Goal: Find specific page/section: Find specific page/section

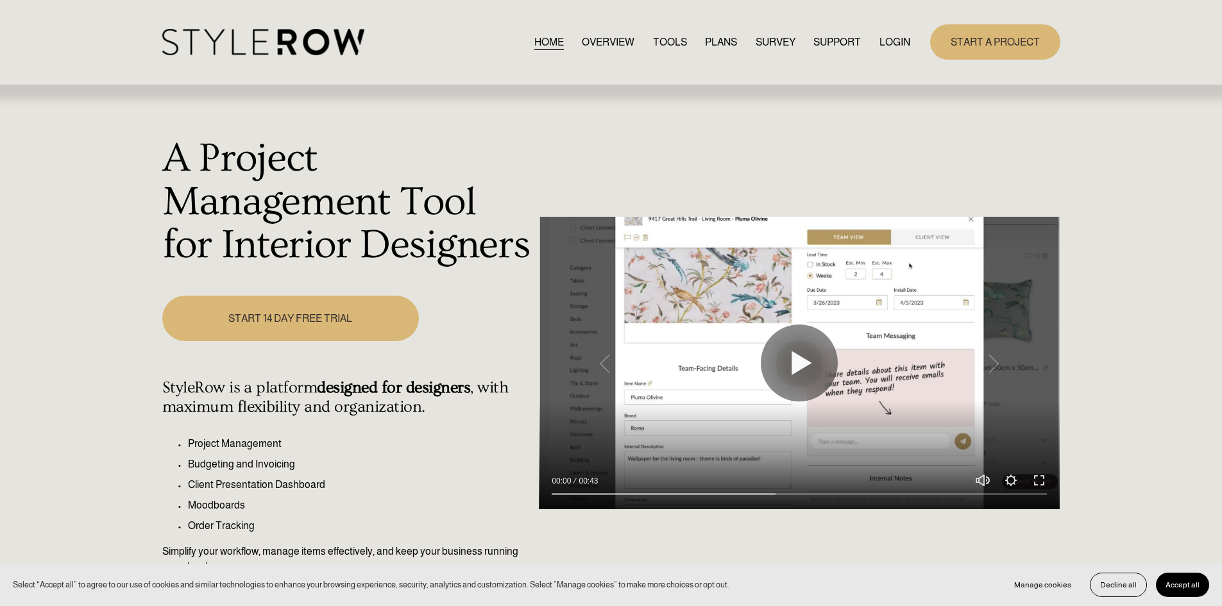
click at [888, 47] on link "LOGIN" at bounding box center [894, 41] width 31 height 17
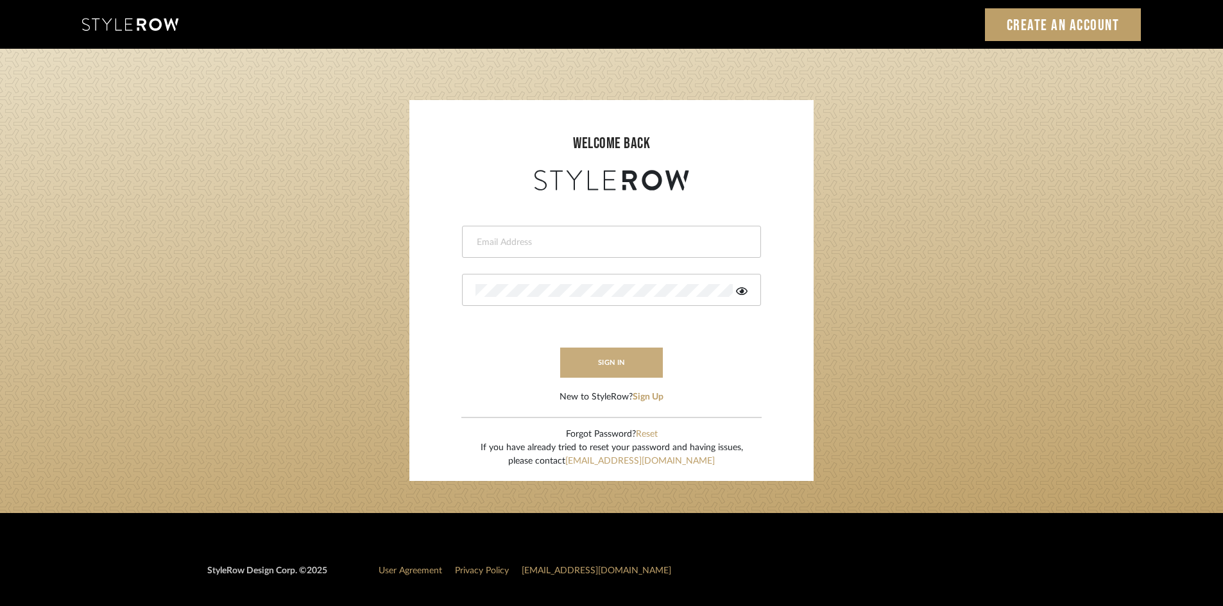
type input "lewisrosedesign@gmail.com"
drag, startPoint x: 618, startPoint y: 369, endPoint x: 575, endPoint y: 373, distance: 42.5
click at [618, 369] on button "sign in" at bounding box center [611, 363] width 103 height 30
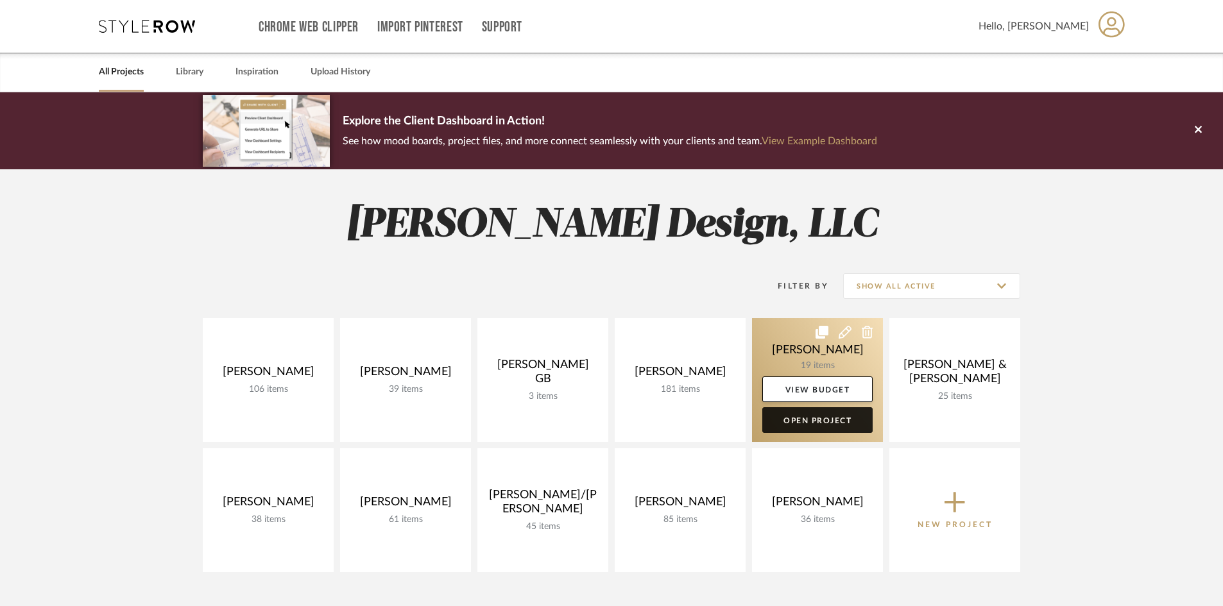
click at [832, 425] on link "Open Project" at bounding box center [817, 420] width 110 height 26
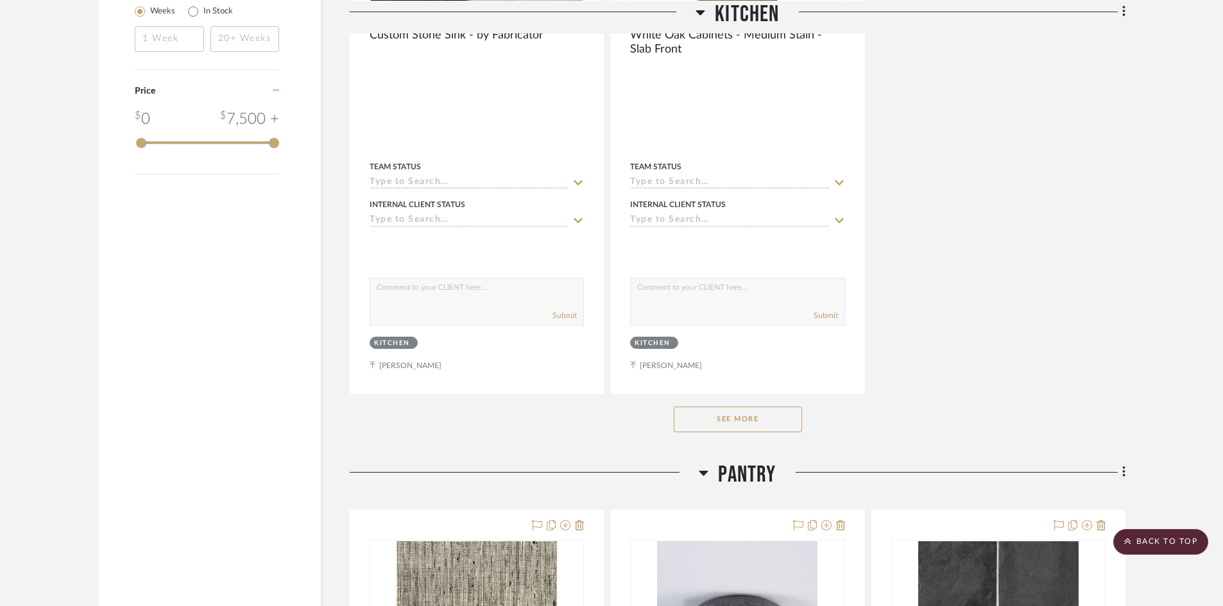
scroll to position [1668, 0]
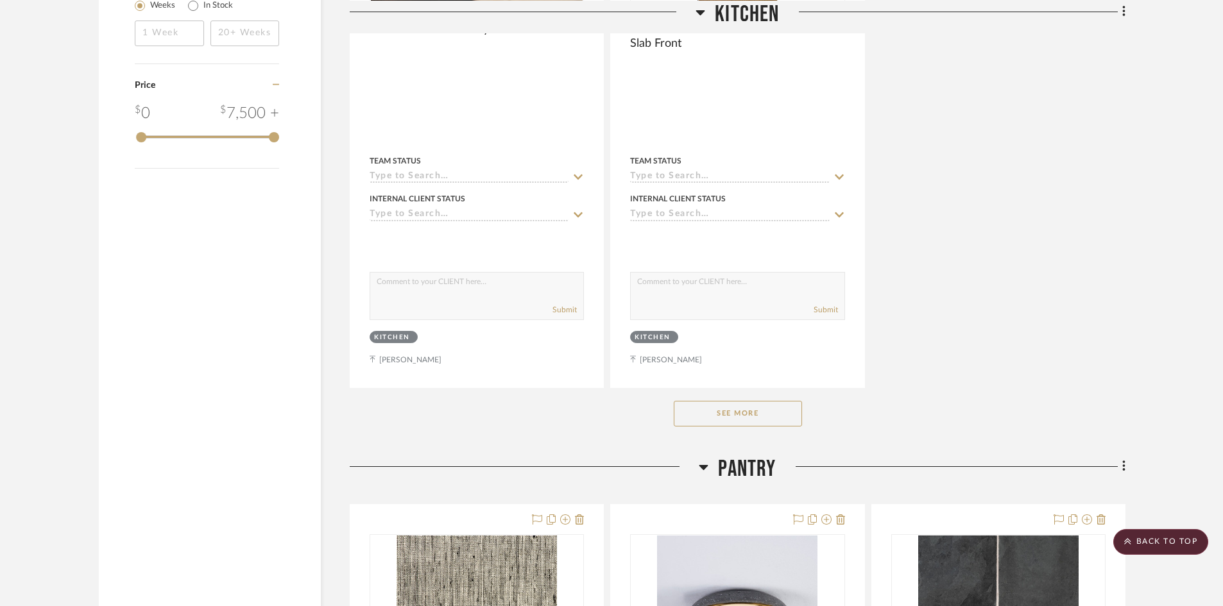
click at [740, 421] on button "See More" at bounding box center [738, 414] width 128 height 26
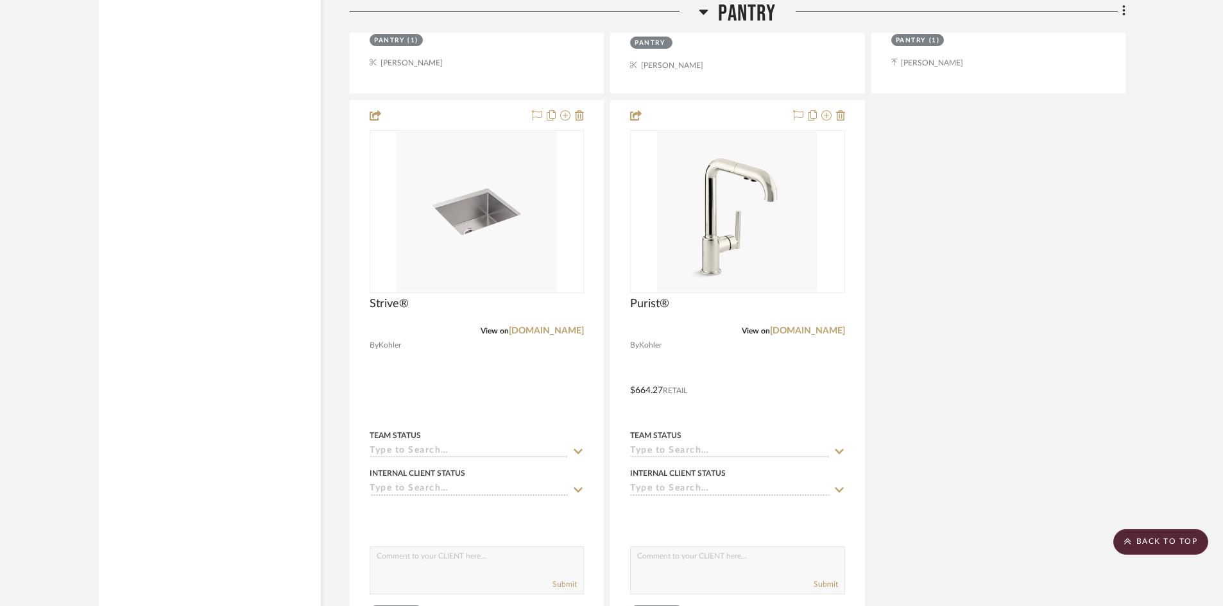
scroll to position [3974, 0]
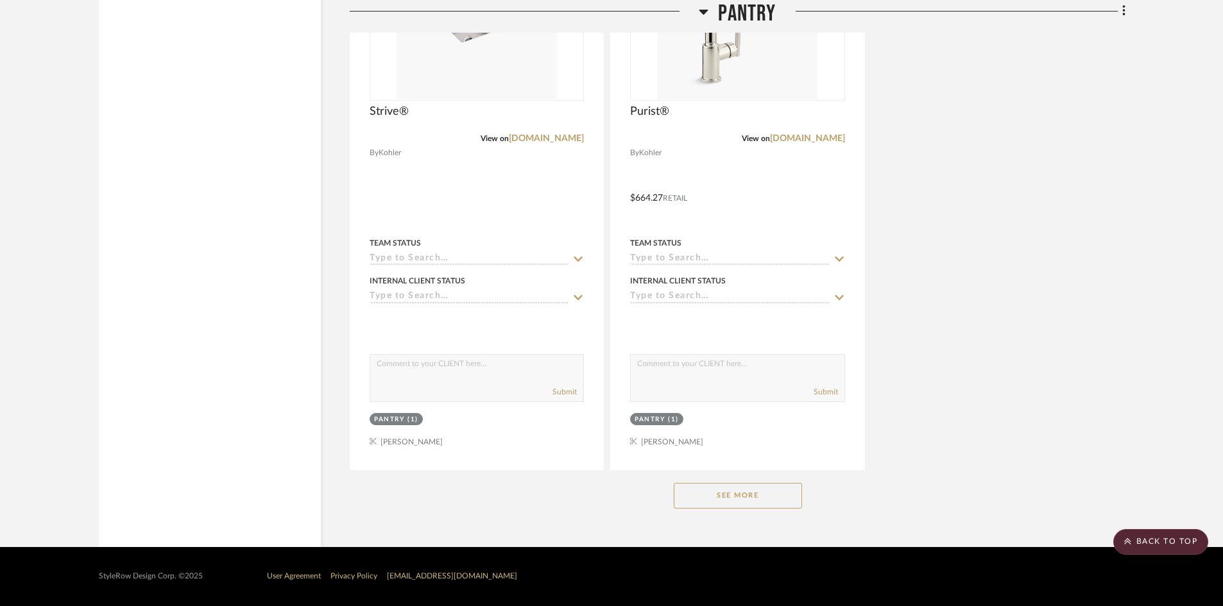
click at [760, 502] on button "See More" at bounding box center [738, 496] width 128 height 26
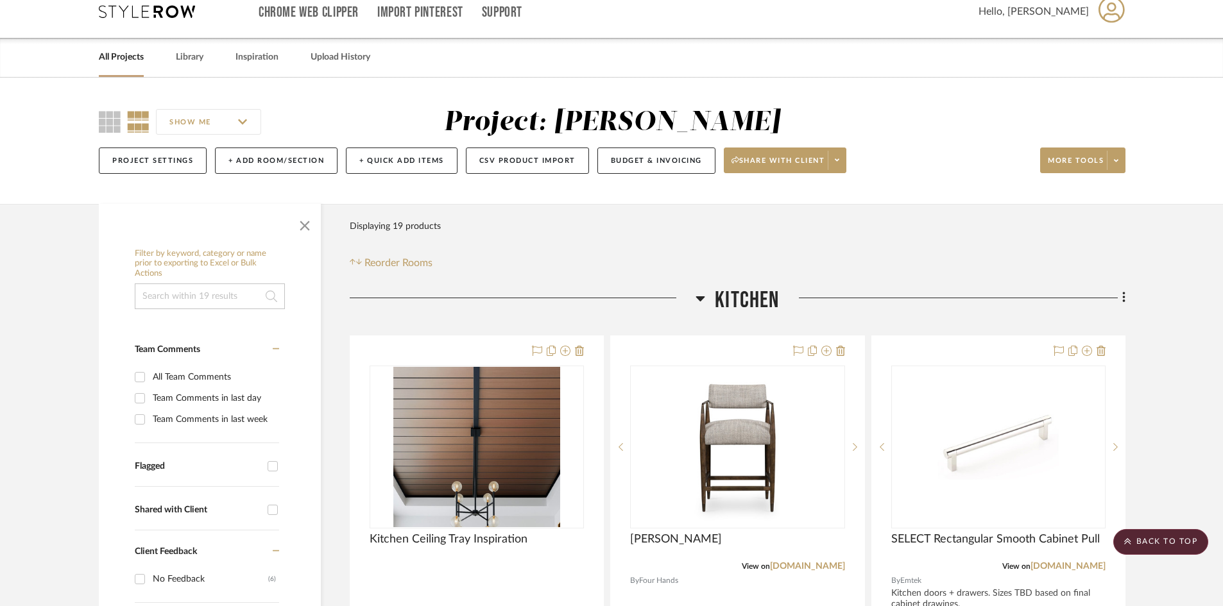
scroll to position [0, 0]
